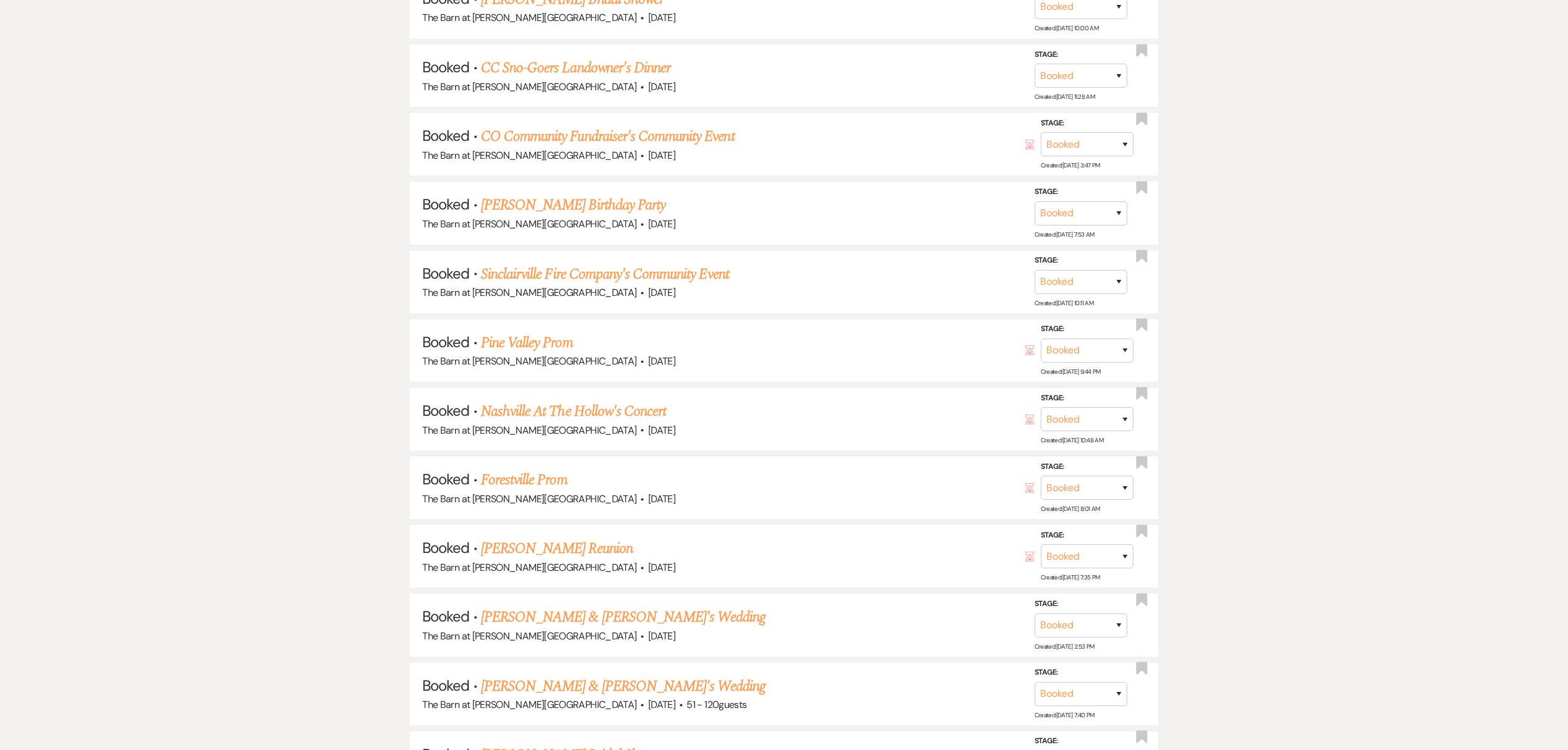
scroll to position [6918, 0]
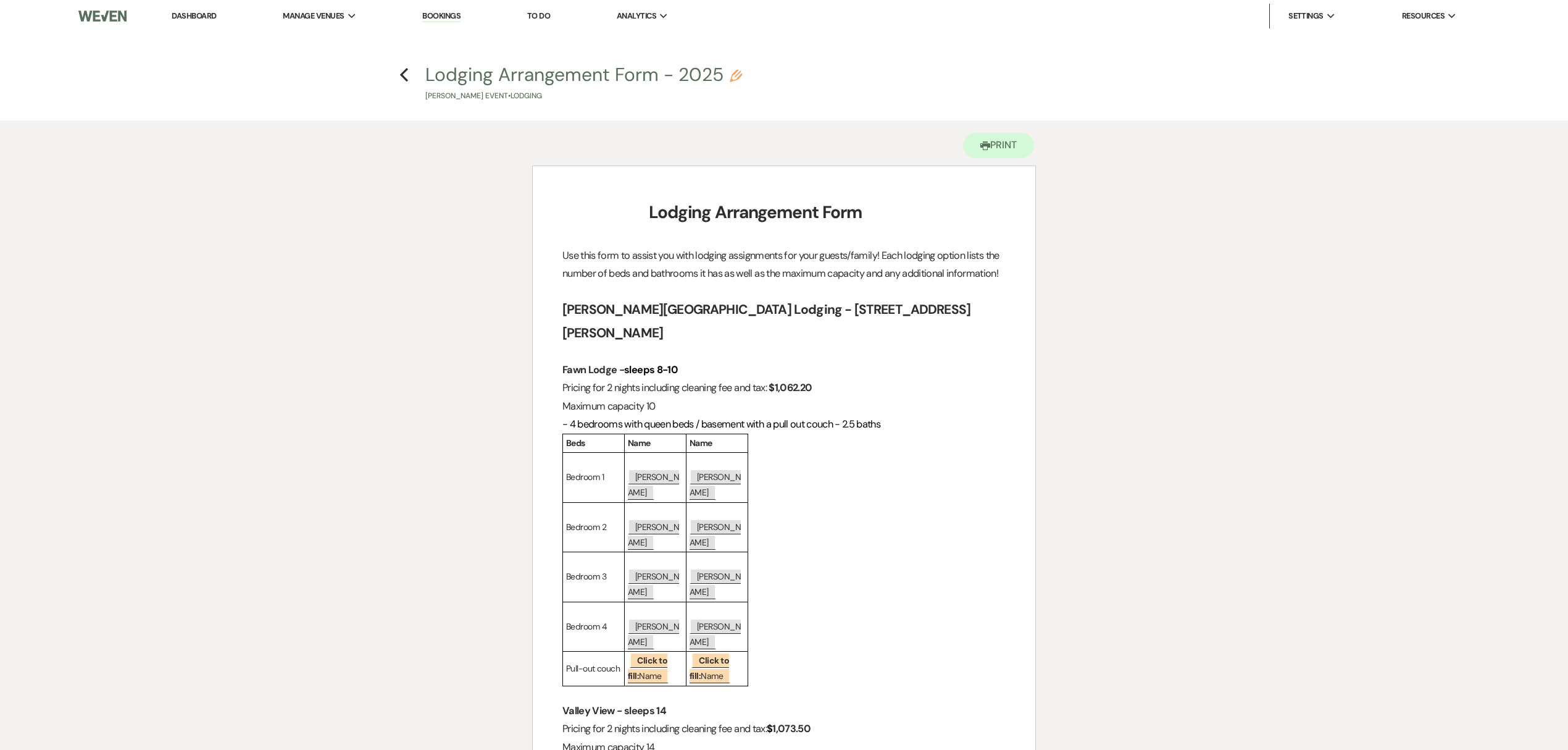
click at [395, 70] on h4 "Previous Lodging Arrangement Form - 2025 Pencil [PERSON_NAME] Event • Lodging" at bounding box center [784, 81] width 890 height 40
click at [404, 70] on use "button" at bounding box center [403, 74] width 8 height 14
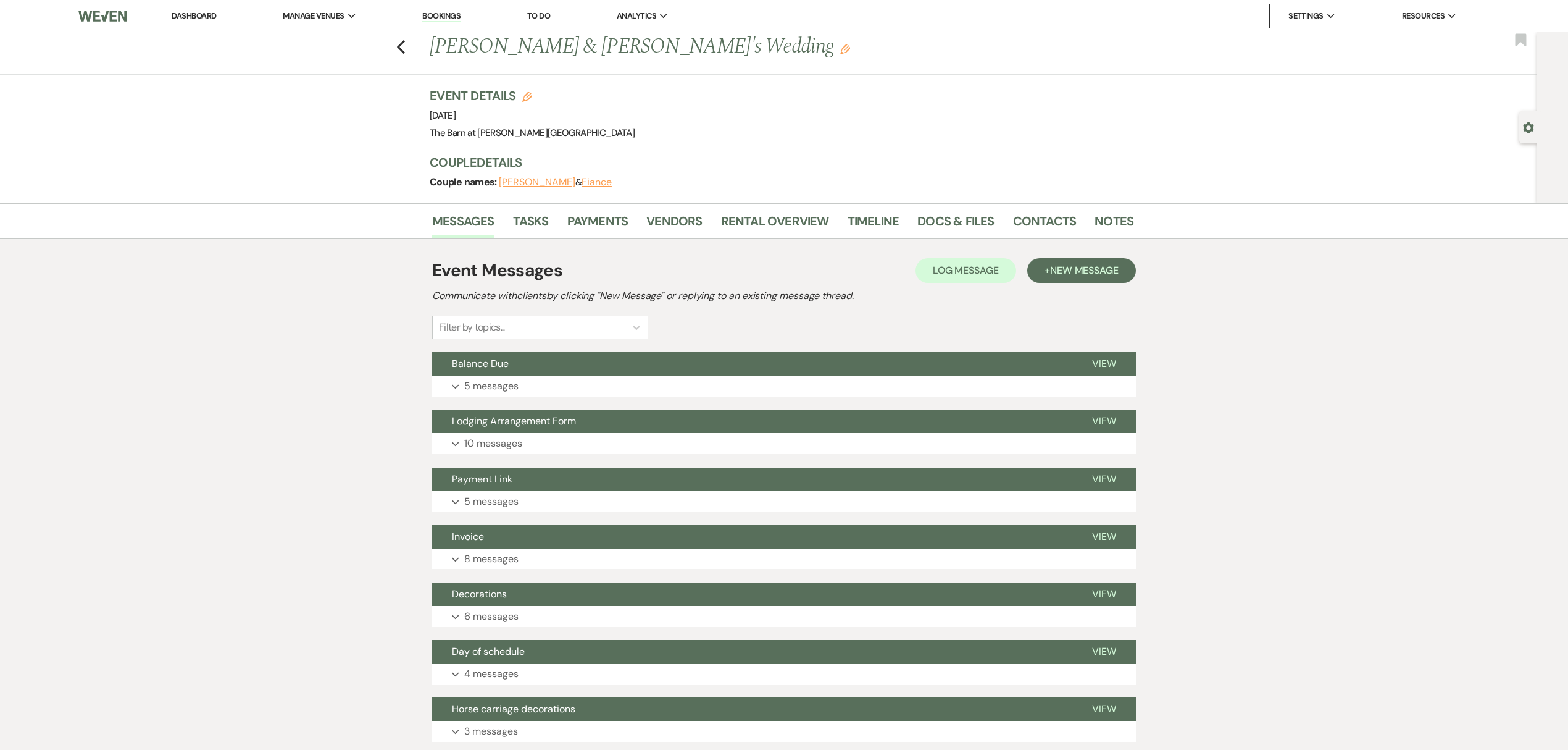
click at [401, 48] on div "Previous Ashley Greeley & Fiance's Wedding Edit Bookmark" at bounding box center [765, 53] width 1544 height 42
click at [406, 48] on icon "Previous" at bounding box center [401, 47] width 9 height 14
